Goal: Information Seeking & Learning: Check status

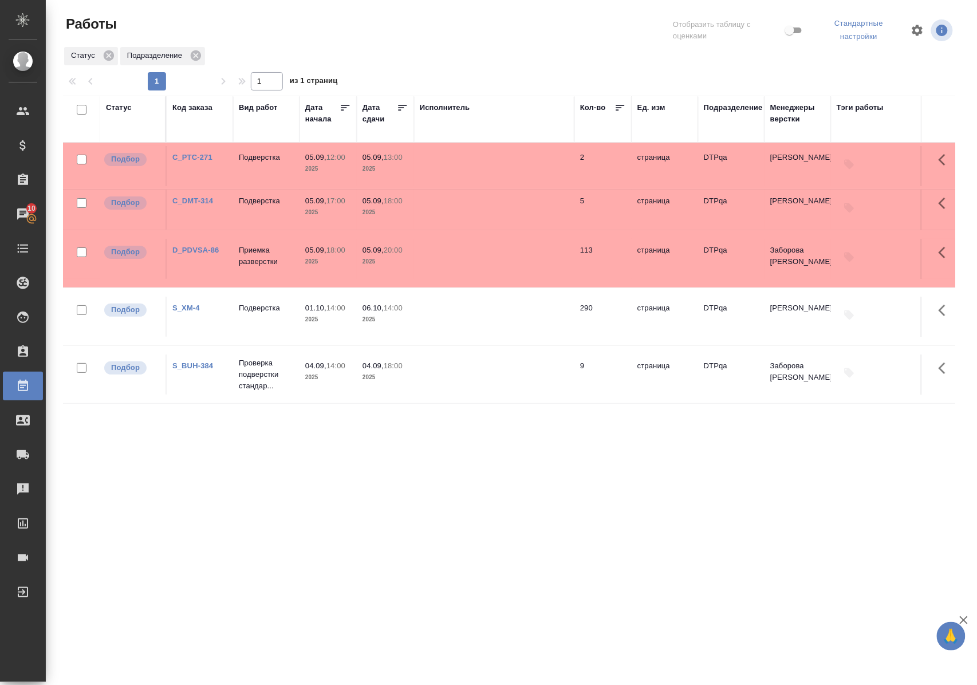
click at [111, 107] on div "Статус" at bounding box center [119, 107] width 26 height 11
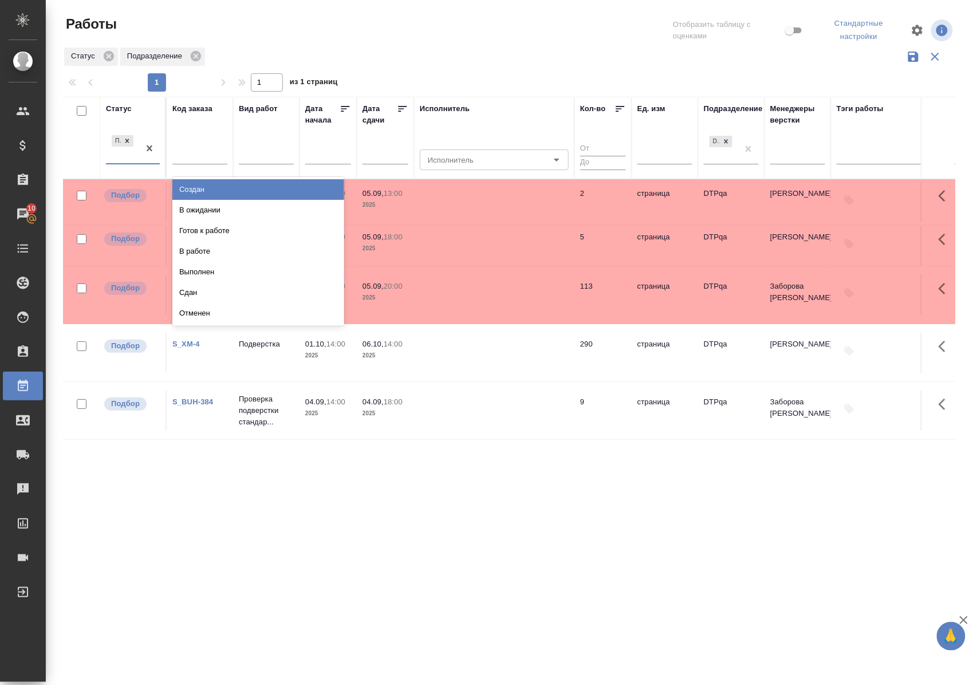
click at [147, 163] on div at bounding box center [149, 148] width 21 height 31
click at [201, 210] on div "В ожидании" at bounding box center [258, 210] width 172 height 21
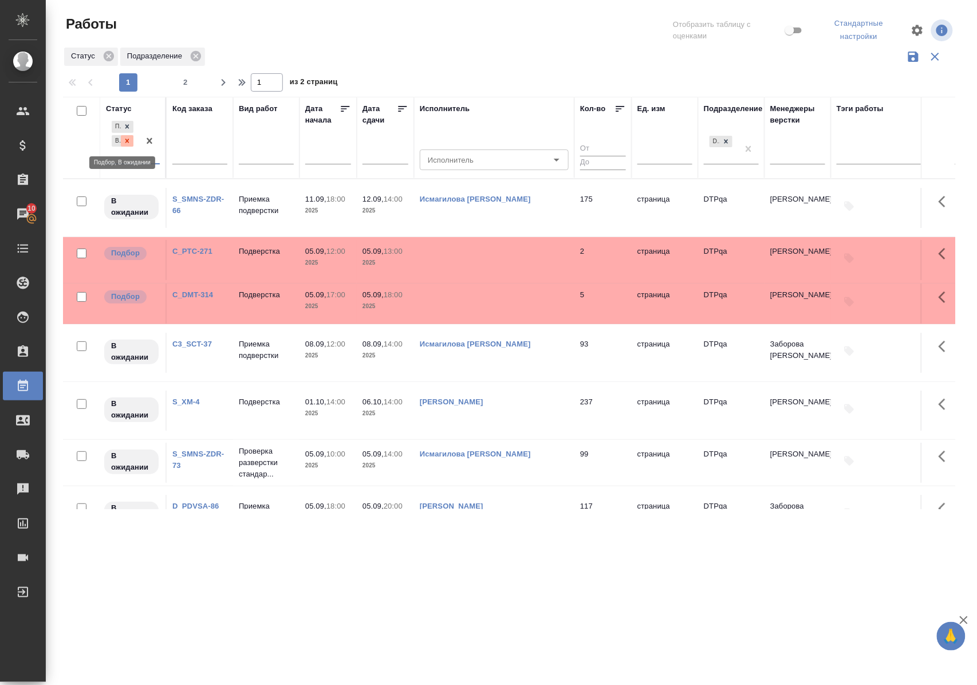
click at [125, 140] on icon at bounding box center [127, 141] width 8 height 8
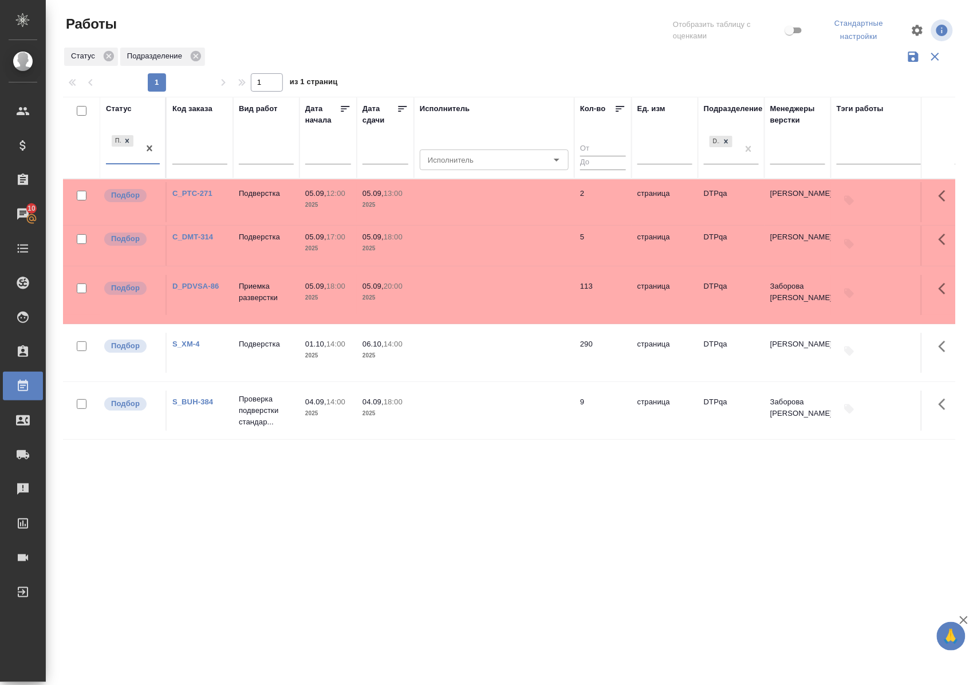
click at [146, 161] on div at bounding box center [149, 148] width 21 height 31
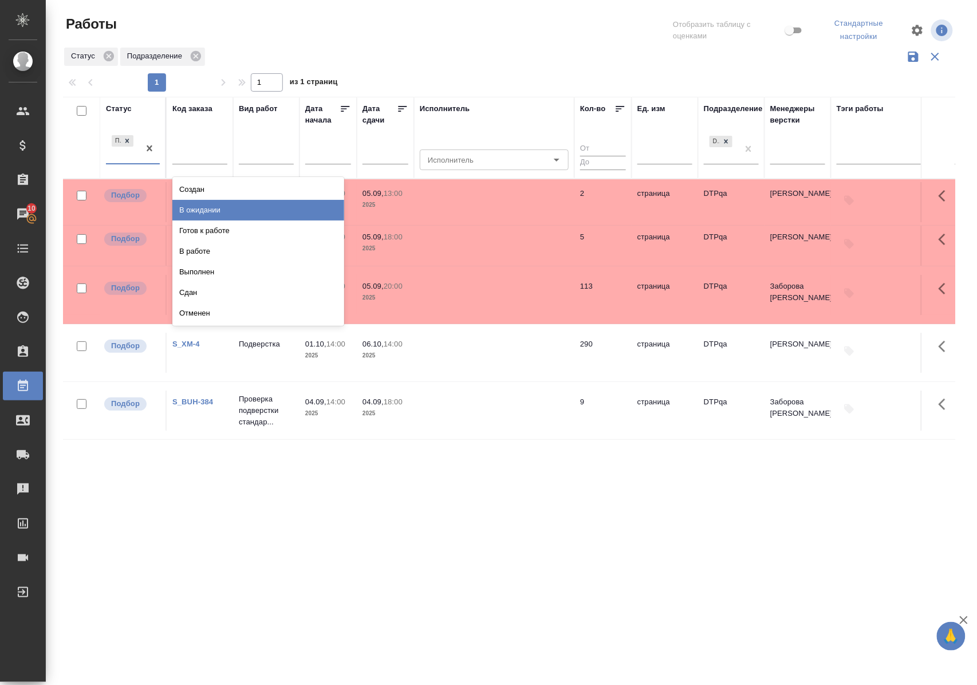
click at [182, 209] on div "В ожидании" at bounding box center [258, 210] width 172 height 21
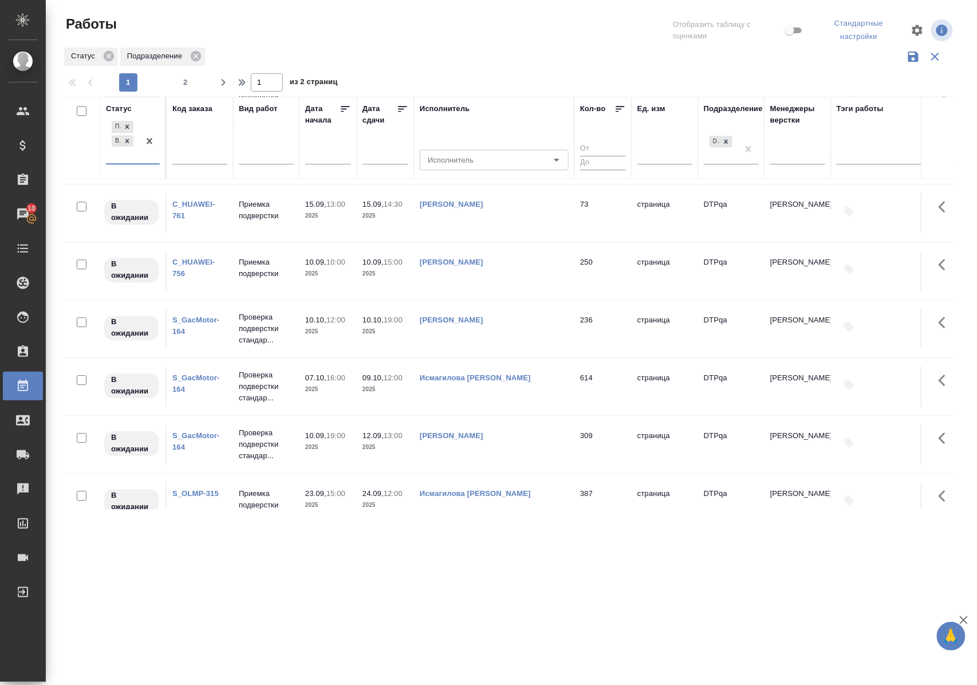
scroll to position [1130, 0]
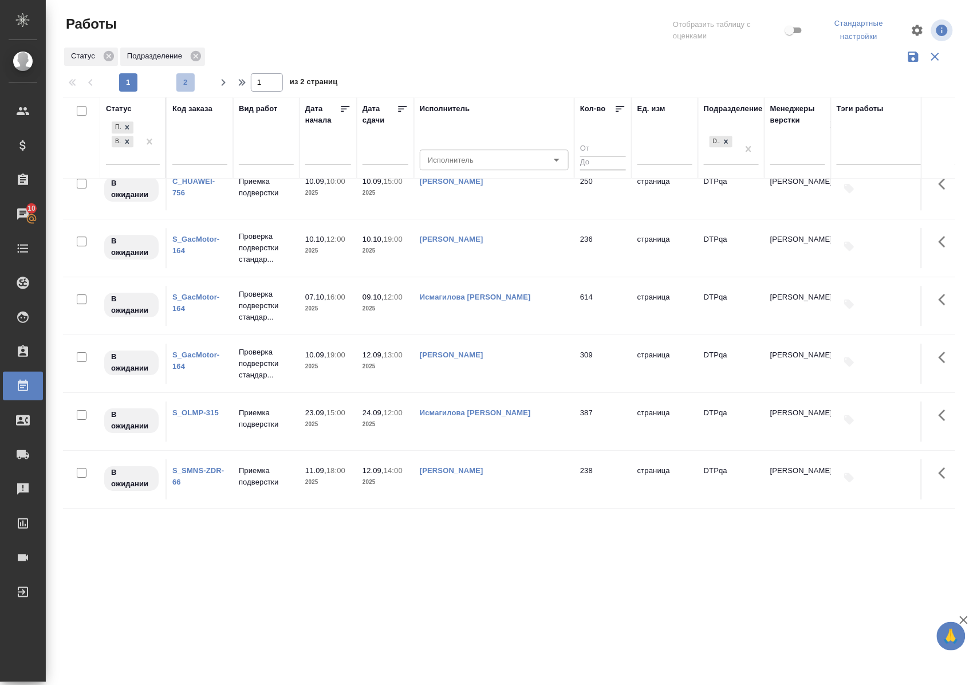
click at [186, 83] on span "2" at bounding box center [185, 82] width 18 height 11
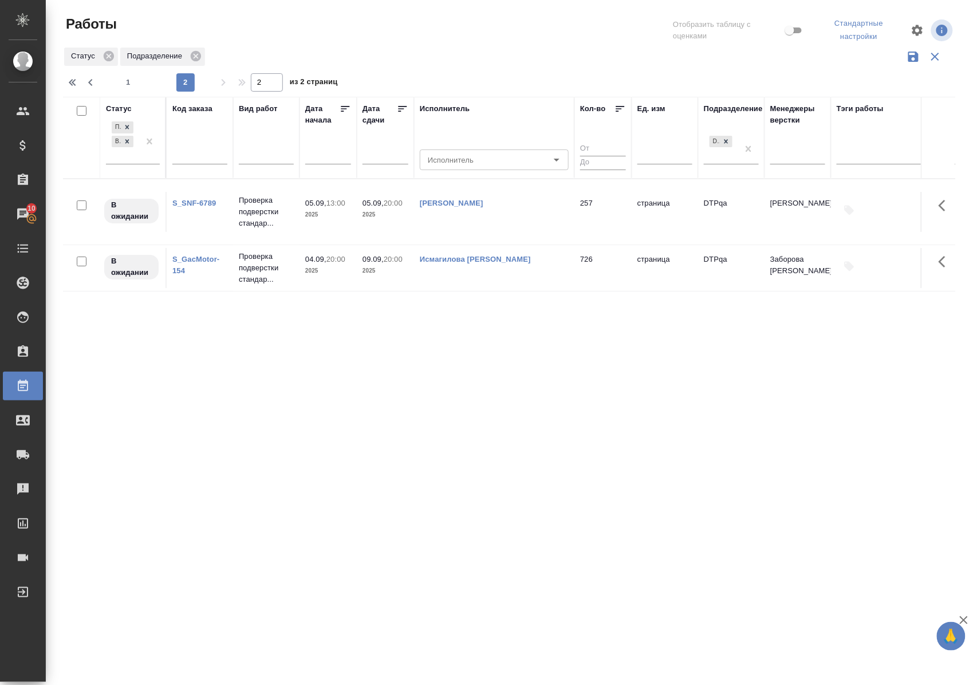
scroll to position [0, 0]
click at [129, 84] on span "1" at bounding box center [128, 82] width 18 height 11
type input "1"
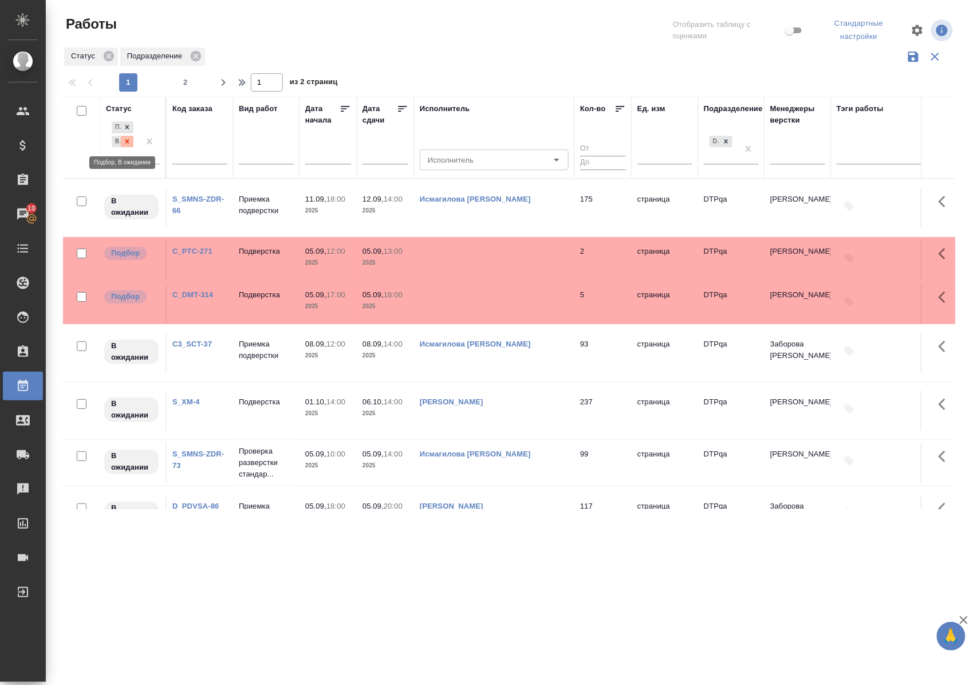
click at [127, 141] on icon at bounding box center [127, 141] width 4 height 4
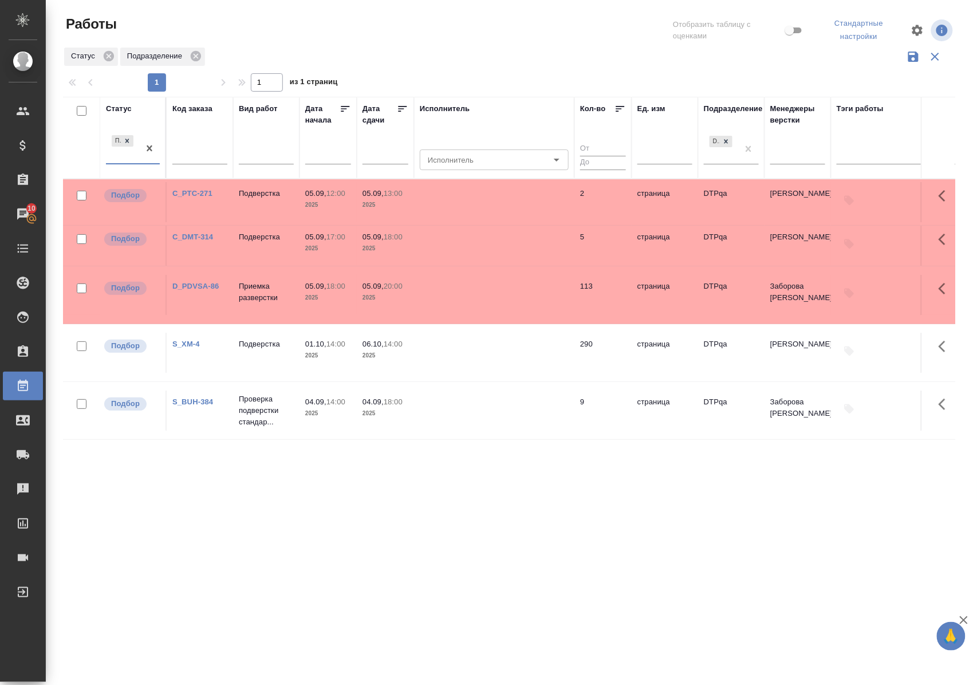
click at [120, 108] on div "Статус" at bounding box center [119, 108] width 26 height 11
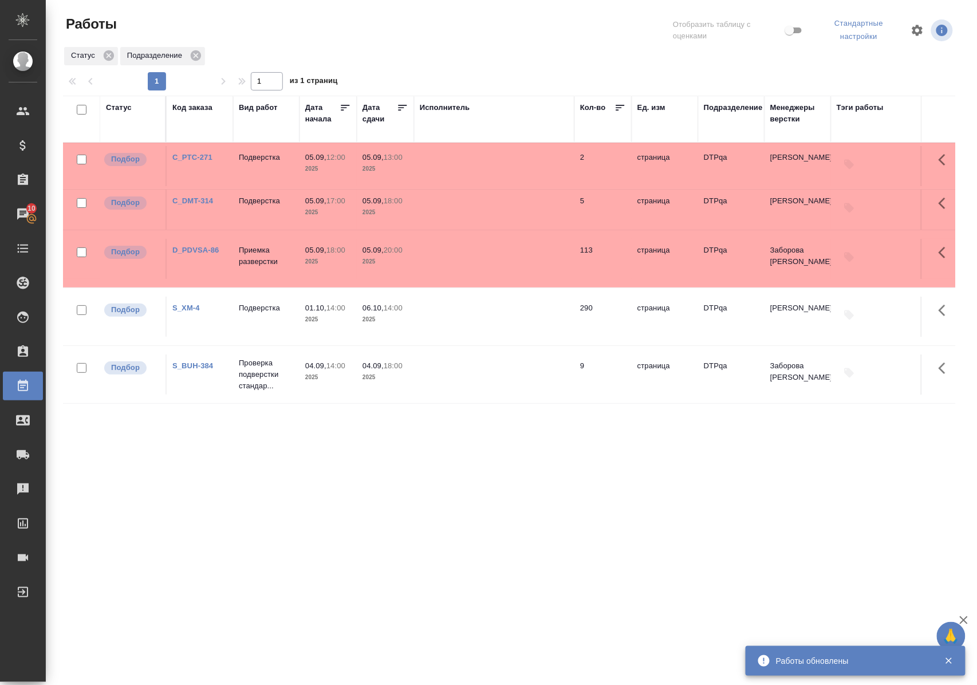
click at [116, 109] on div "Статус" at bounding box center [119, 107] width 26 height 11
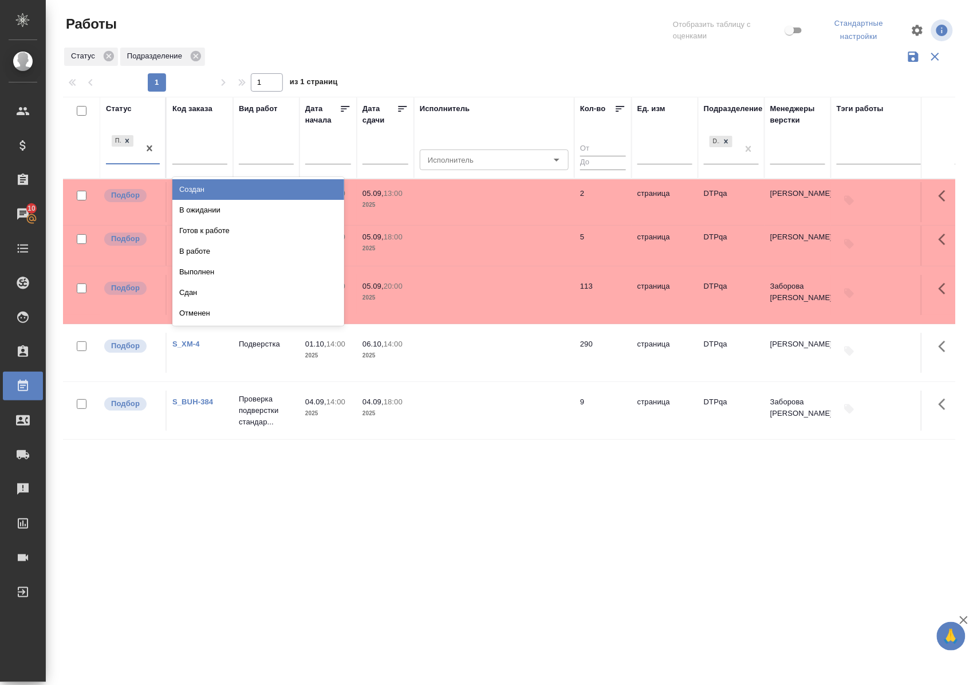
click at [124, 160] on div "Подбор" at bounding box center [122, 148] width 33 height 31
click at [187, 212] on div "В ожидании" at bounding box center [258, 210] width 172 height 21
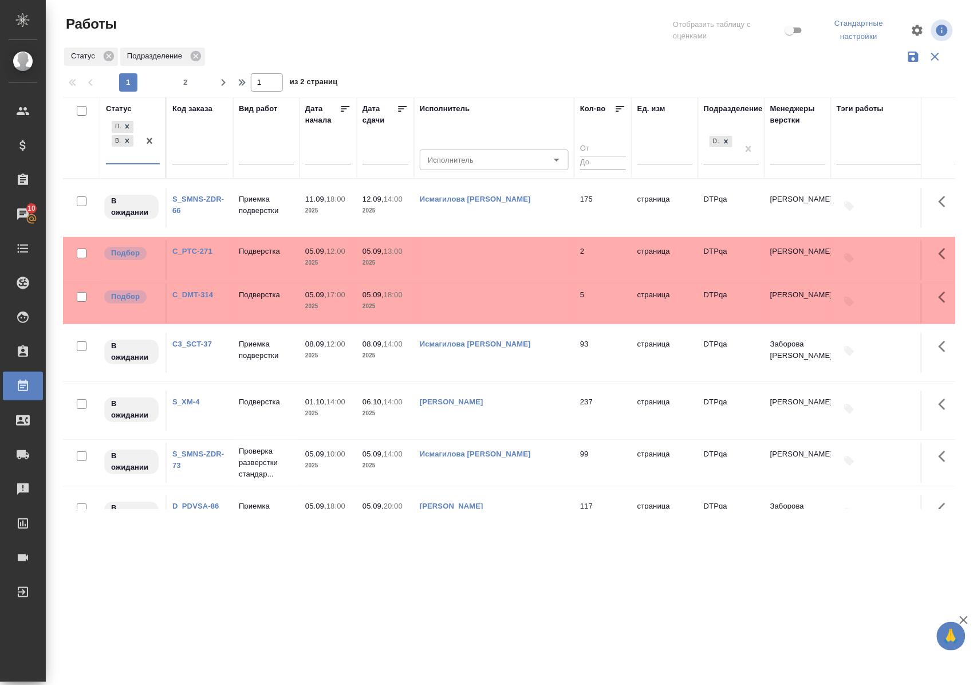
click at [209, 200] on link "S_SMNS-ZDR-66" at bounding box center [198, 205] width 52 height 20
click at [126, 143] on icon at bounding box center [127, 141] width 8 height 8
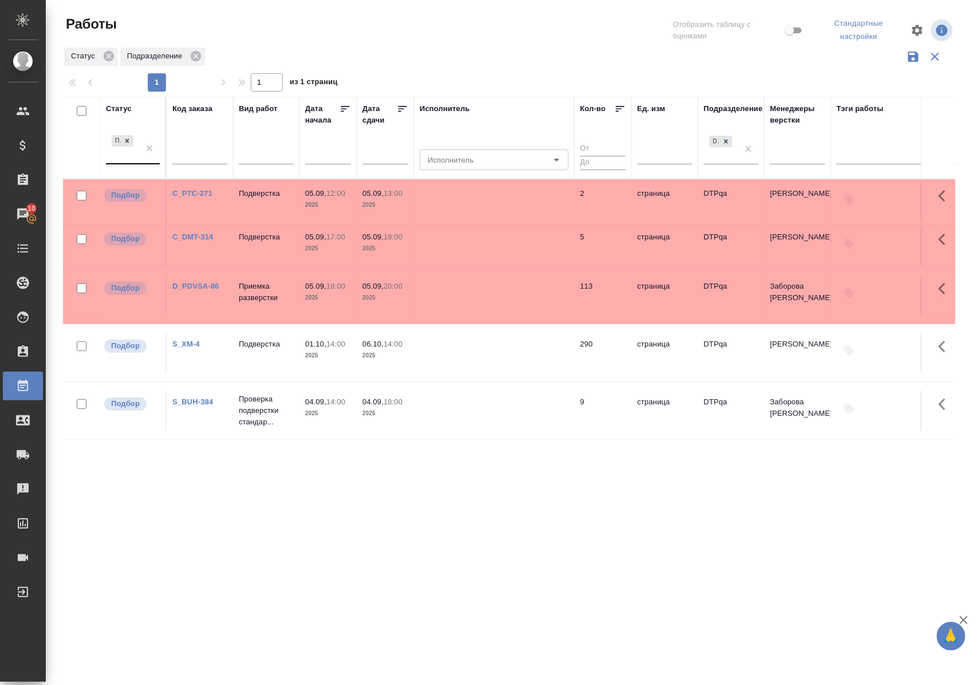
click at [122, 104] on div "Статус" at bounding box center [119, 108] width 26 height 11
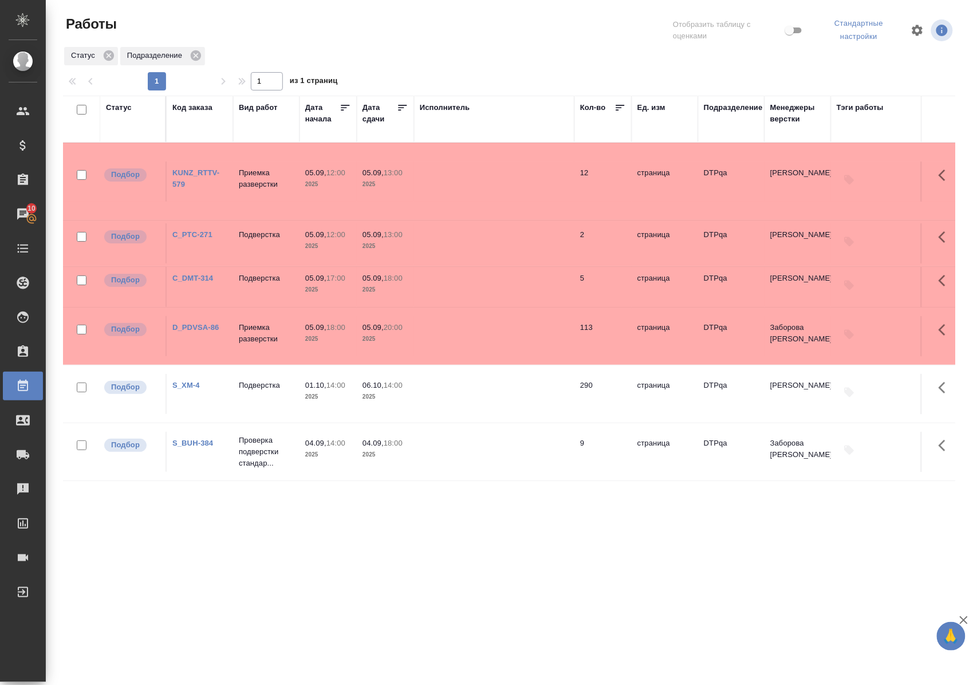
click at [187, 173] on link "KUNZ_RTTV-579" at bounding box center [195, 178] width 47 height 20
click at [127, 108] on div "Статус" at bounding box center [119, 107] width 26 height 11
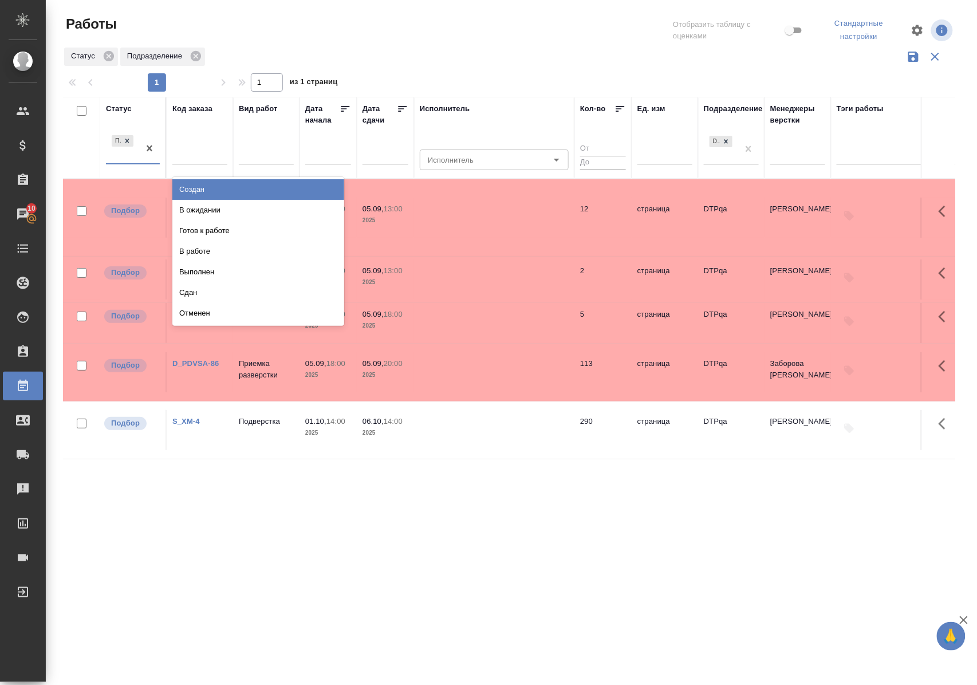
click at [136, 164] on div "Подбор" at bounding box center [133, 149] width 54 height 32
click at [207, 214] on div "В ожидании" at bounding box center [258, 210] width 172 height 21
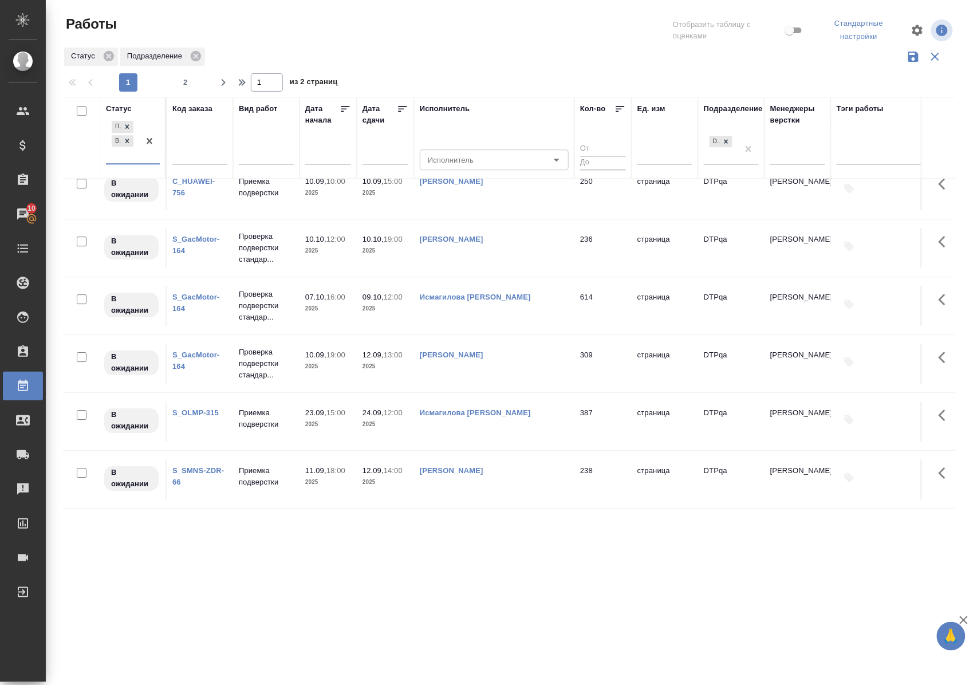
scroll to position [1149, 0]
click at [126, 144] on icon at bounding box center [127, 141] width 8 height 8
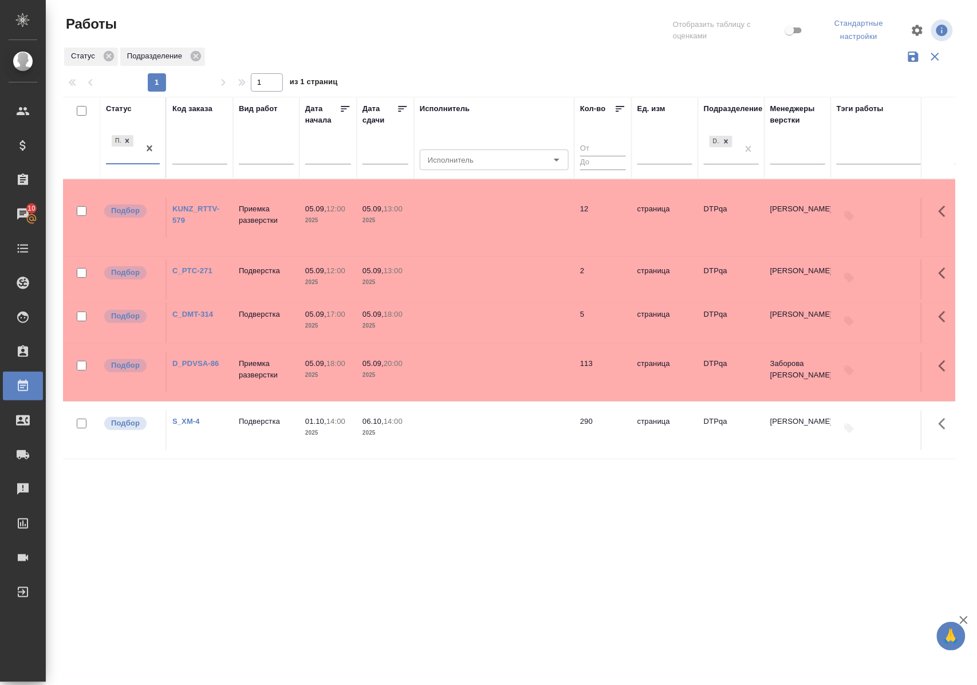
scroll to position [0, 0]
click at [123, 108] on div "Статус" at bounding box center [119, 108] width 26 height 11
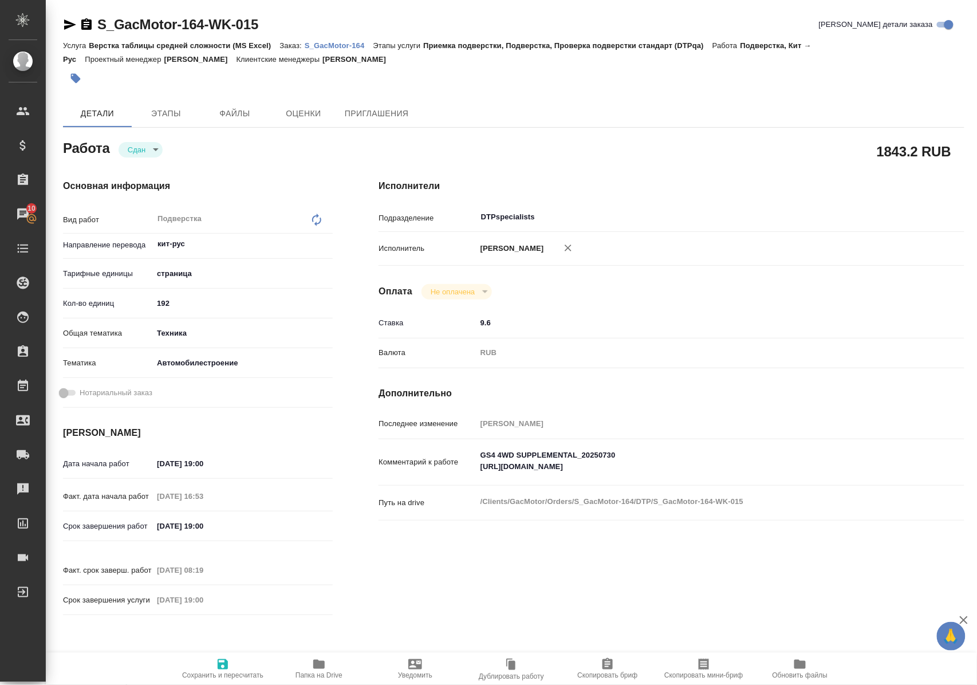
click at [68, 23] on icon "button" at bounding box center [70, 24] width 12 height 10
click at [317, 671] on span "Папка на Drive" at bounding box center [319, 675] width 47 height 8
click at [69, 24] on icon "button" at bounding box center [70, 25] width 14 height 14
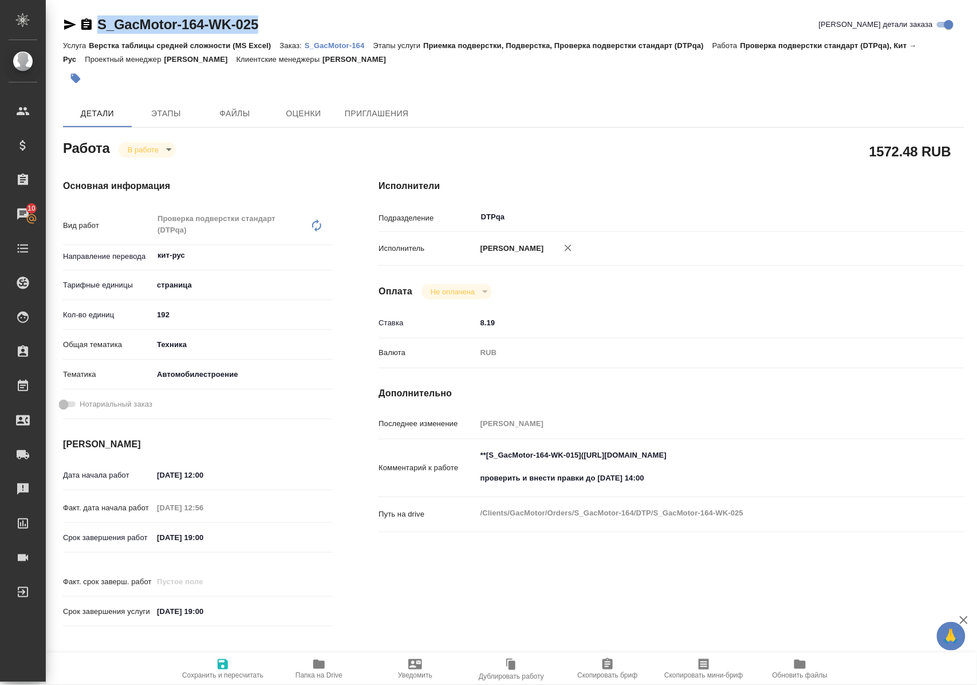
click at [585, 300] on div "Оплата Не оплачена notPayed" at bounding box center [672, 291] width 586 height 15
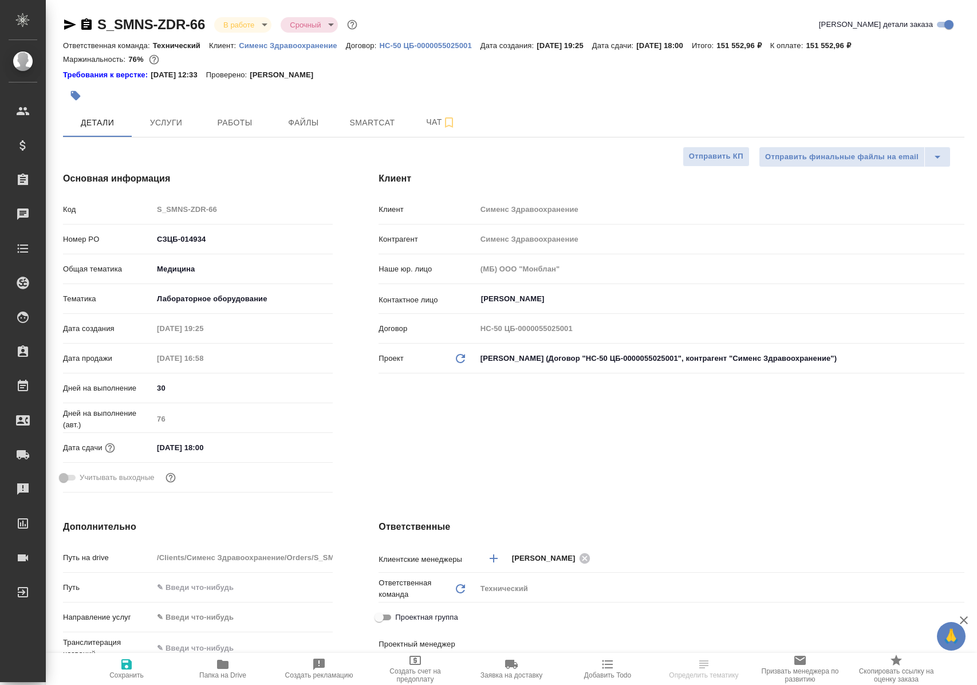
select select "RU"
type input "Сергеева Анастасия"
type input "Павлова Антонина a.pavlova"
click at [229, 117] on span "Работы" at bounding box center [234, 123] width 55 height 14
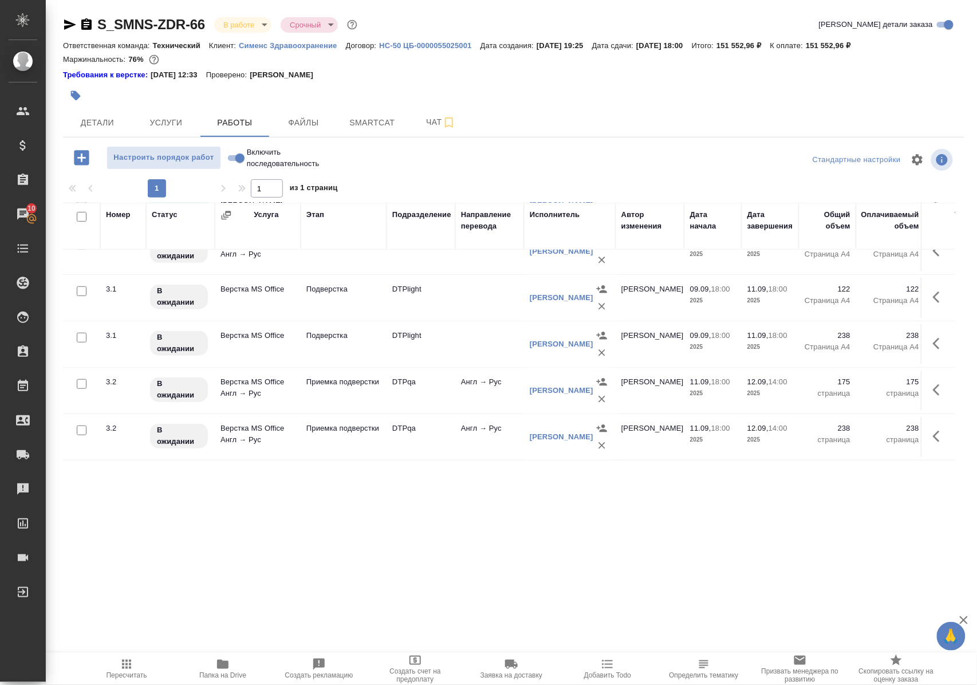
scroll to position [191, 0]
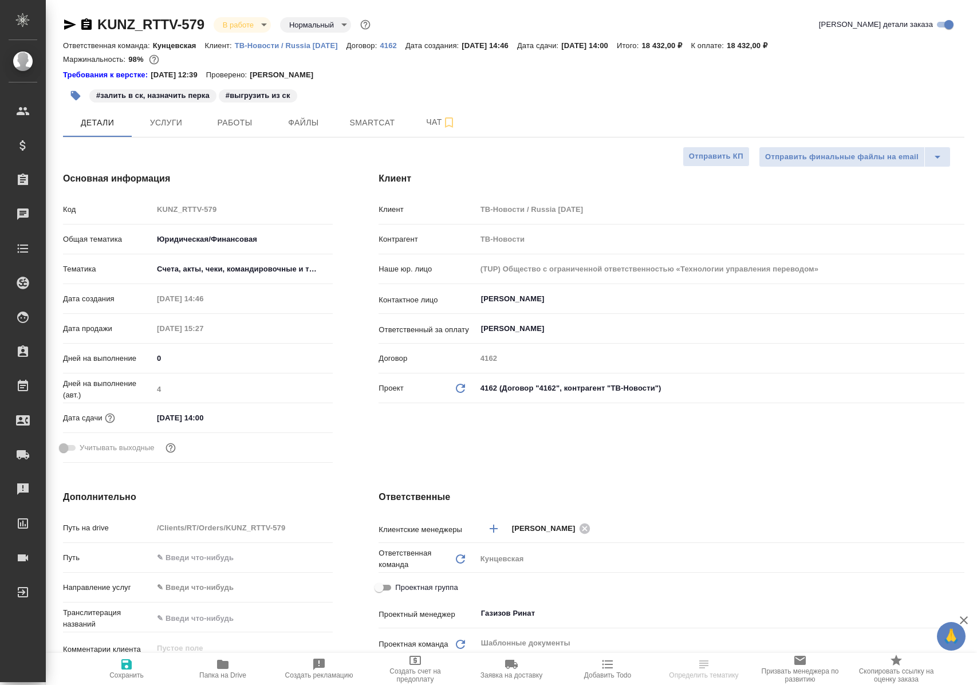
select select "RU"
click at [233, 127] on span "Работы" at bounding box center [234, 123] width 55 height 14
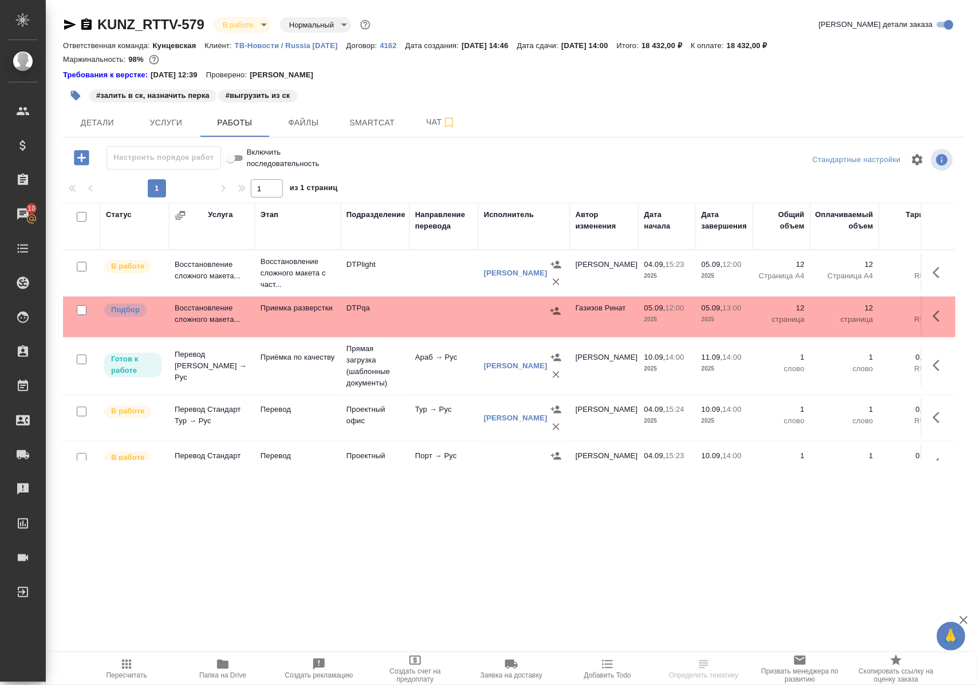
click at [220, 669] on icon "button" at bounding box center [223, 665] width 14 height 14
click at [296, 274] on p "Восстановление сложного макета с част..." at bounding box center [298, 273] width 74 height 34
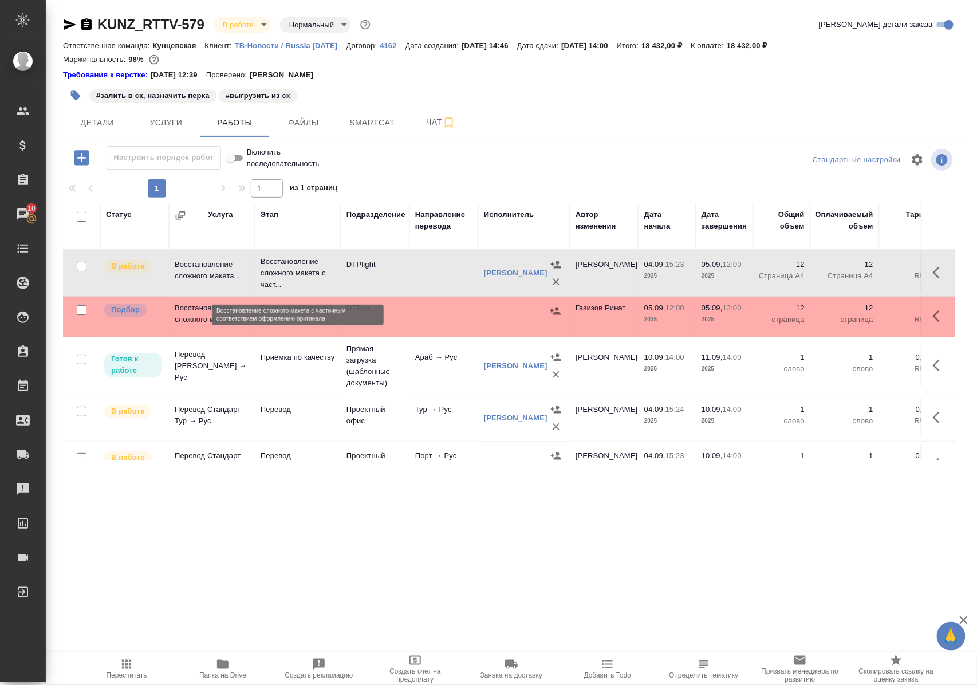
click at [296, 273] on p "Восстановление сложного макета с част..." at bounding box center [298, 273] width 74 height 34
